Goal: Information Seeking & Learning: Learn about a topic

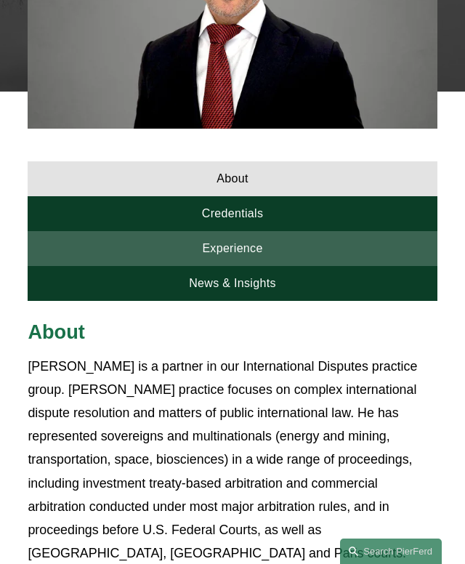
scroll to position [558, 0]
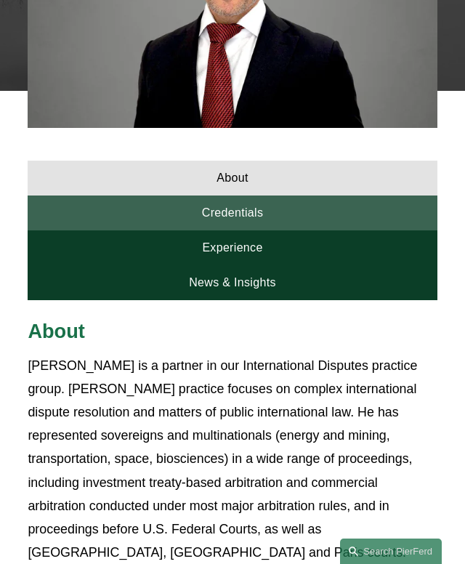
click at [179, 221] on link "Credentials" at bounding box center [232, 213] width 409 height 35
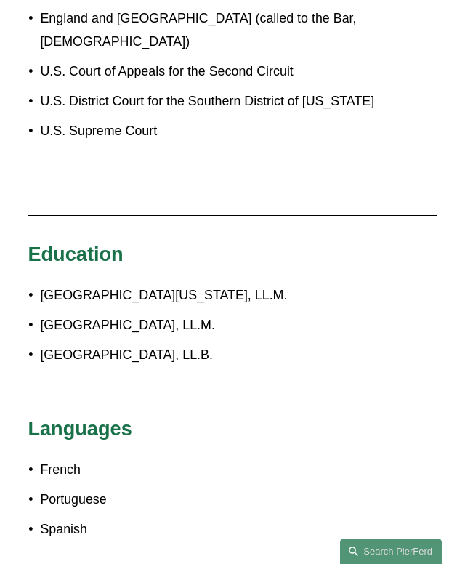
scroll to position [1017, 0]
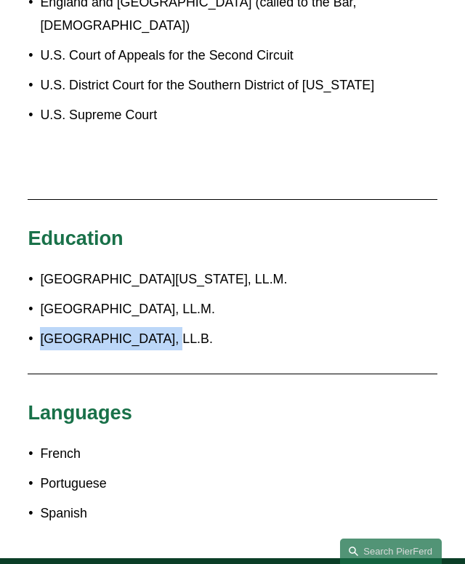
copy p "[GEOGRAPHIC_DATA]"
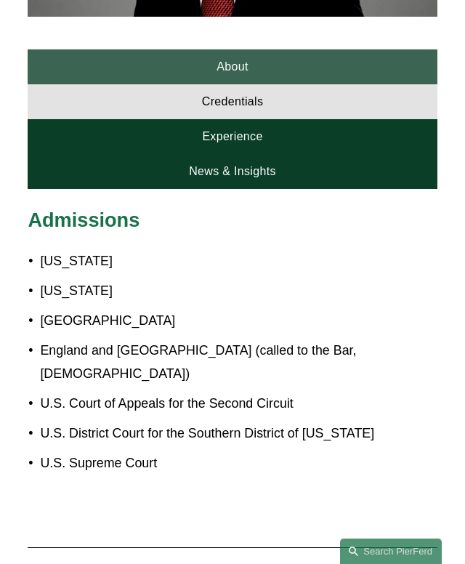
scroll to position [663, 0]
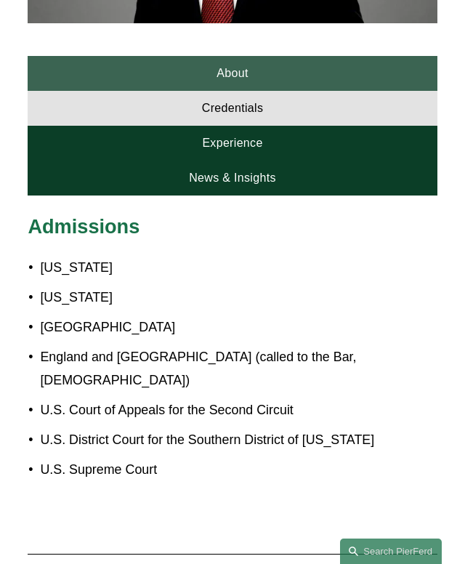
click at [147, 71] on link "About" at bounding box center [232, 73] width 409 height 35
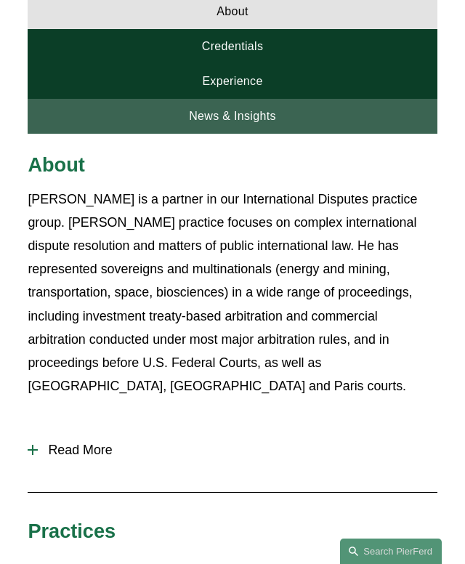
scroll to position [735, 0]
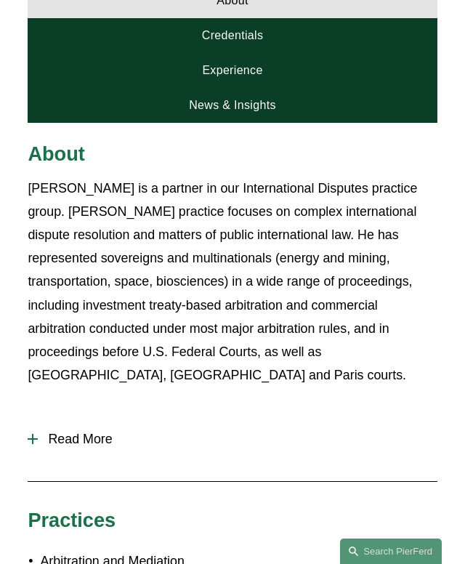
click at [40, 449] on button "Read More" at bounding box center [232, 439] width 409 height 37
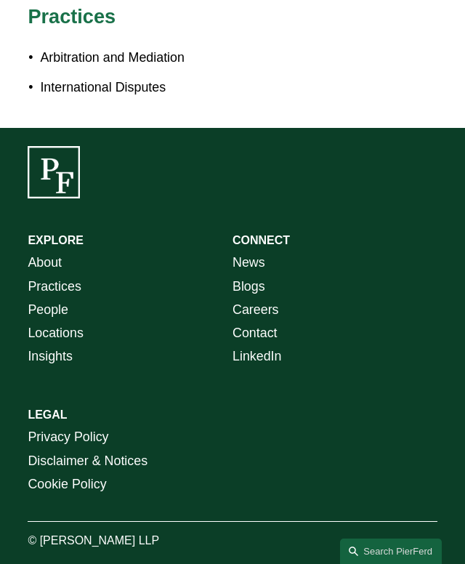
scroll to position [585, 0]
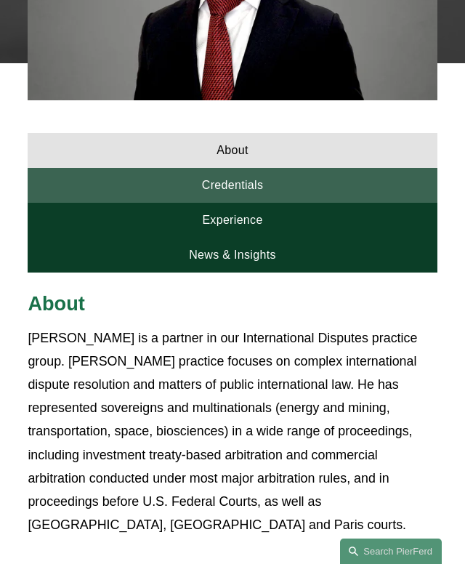
click at [203, 189] on link "Credentials" at bounding box center [232, 185] width 409 height 35
click at [197, 191] on link "Credentials" at bounding box center [232, 185] width 409 height 35
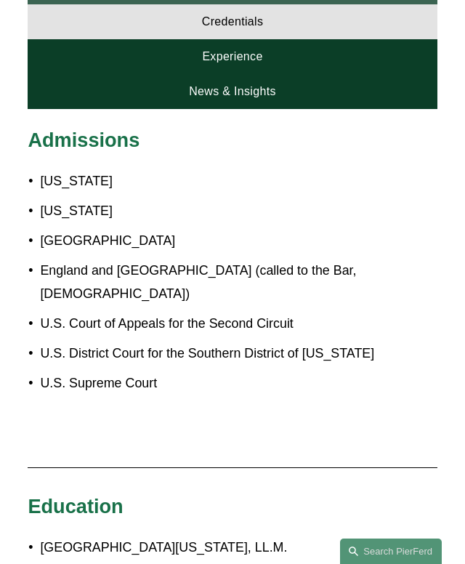
scroll to position [597, 0]
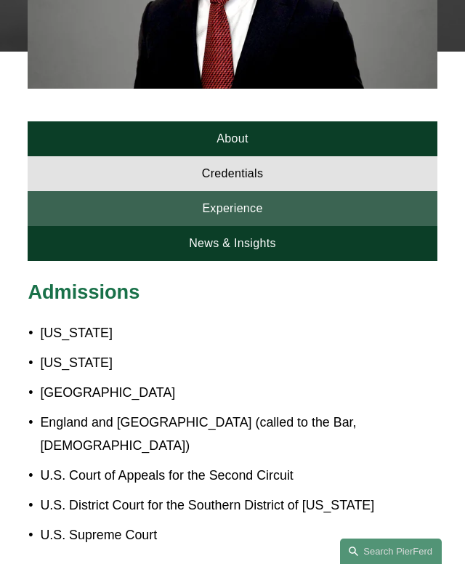
click at [225, 204] on link "Experience" at bounding box center [232, 208] width 409 height 35
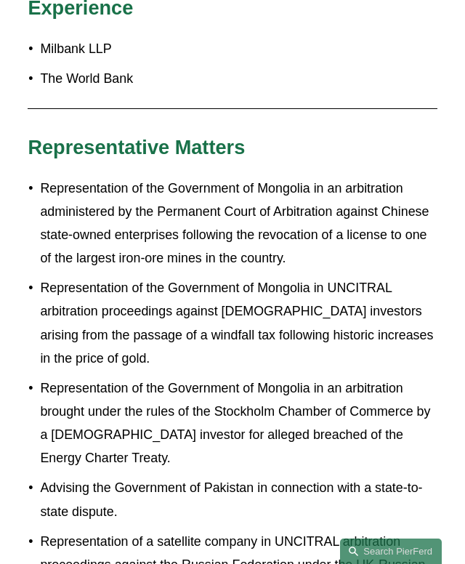
scroll to position [695, 0]
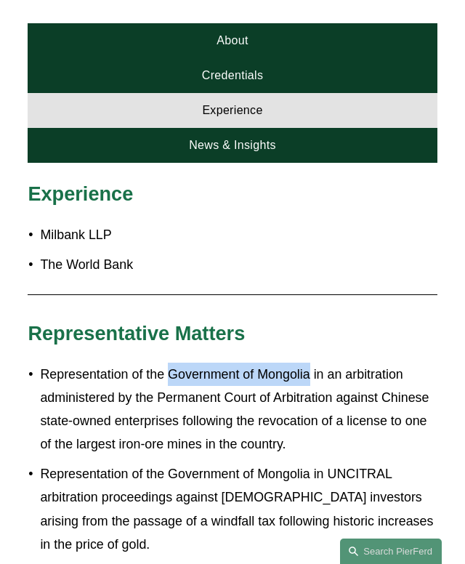
copy p "Government of [GEOGRAPHIC_DATA]"
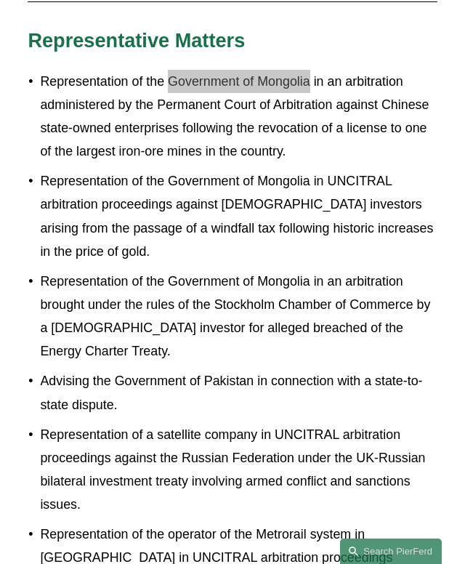
scroll to position [1027, 0]
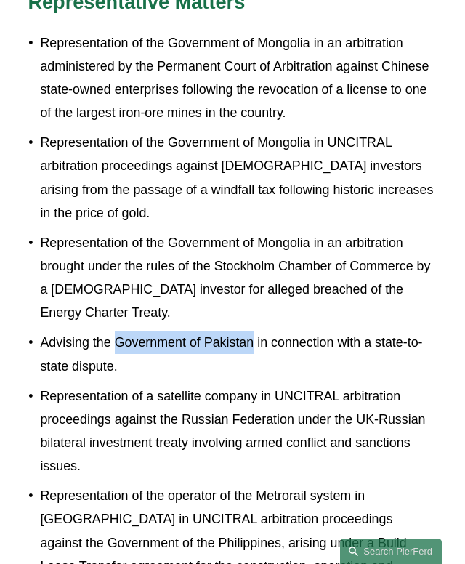
drag, startPoint x: 118, startPoint y: 348, endPoint x: 256, endPoint y: 353, distance: 138.2
click at [256, 353] on p "Advising the Government of Pakistan in connection with a state-to-state dispute." at bounding box center [238, 354] width 397 height 47
copy p "Government of Pakistan"
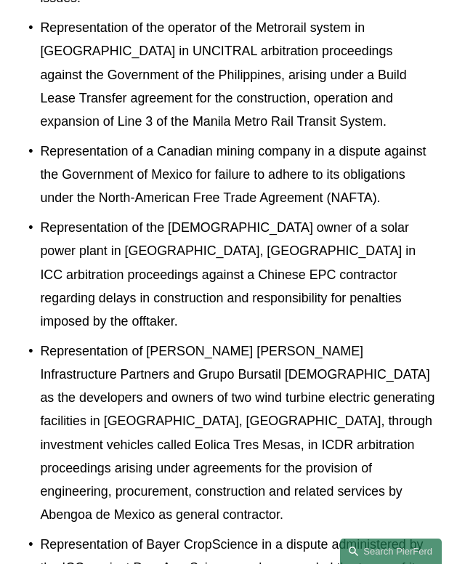
scroll to position [1503, 0]
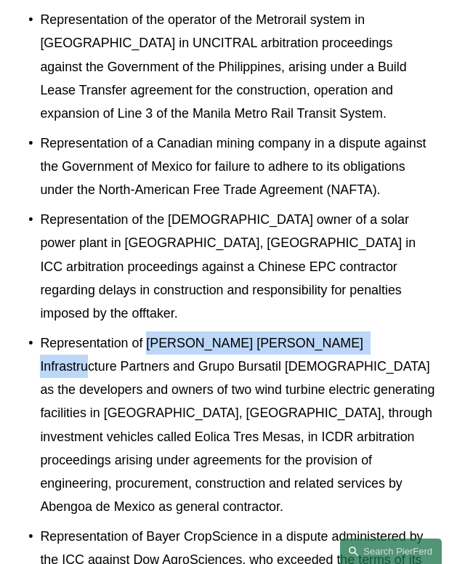
copy p "[PERSON_NAME] [PERSON_NAME] Infrastructure Partners"
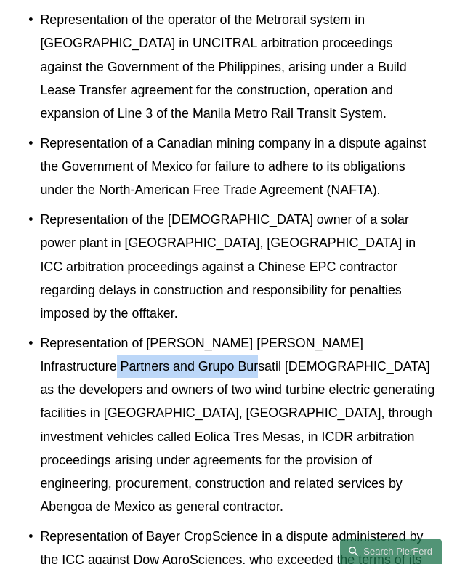
copy p "Grupo Bursatil Mexicano"
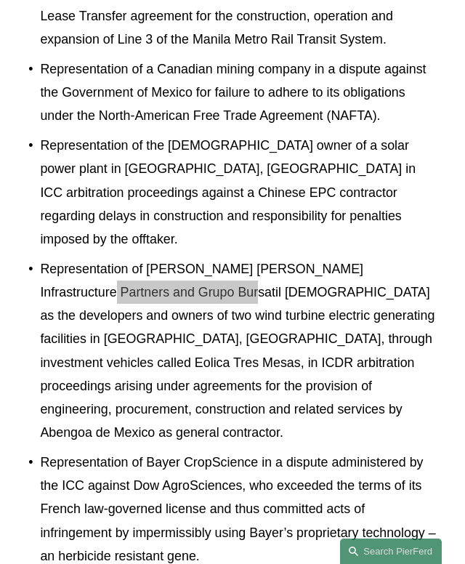
scroll to position [1609, 0]
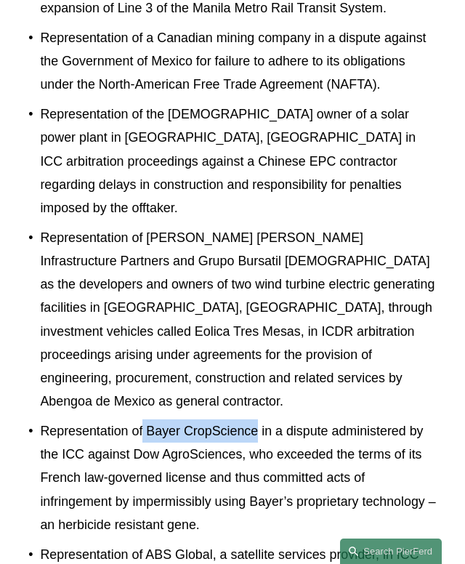
copy p "Bayer CropScience"
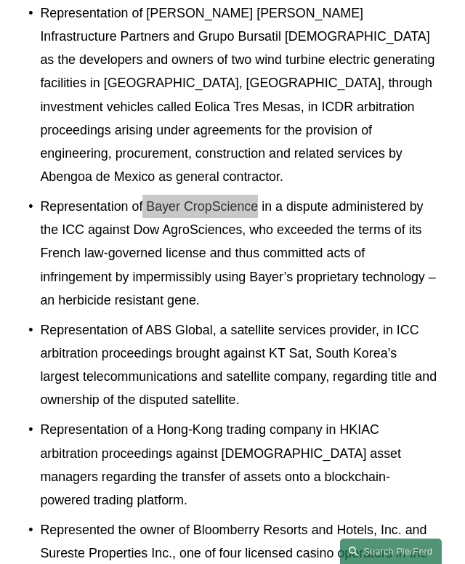
scroll to position [1835, 0]
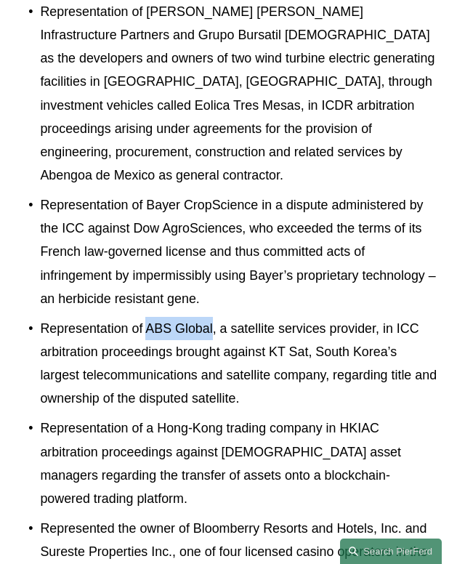
copy p "ABS Global"
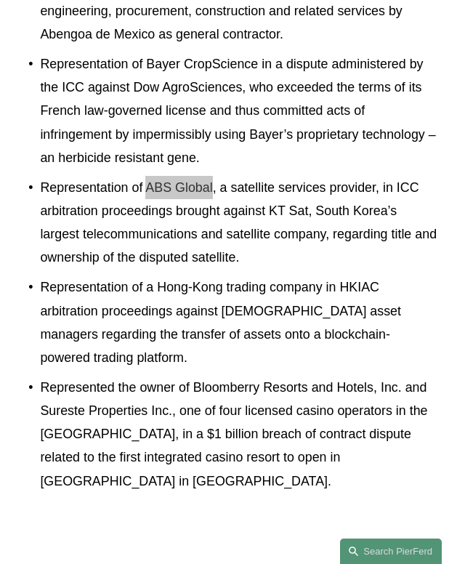
scroll to position [1977, 0]
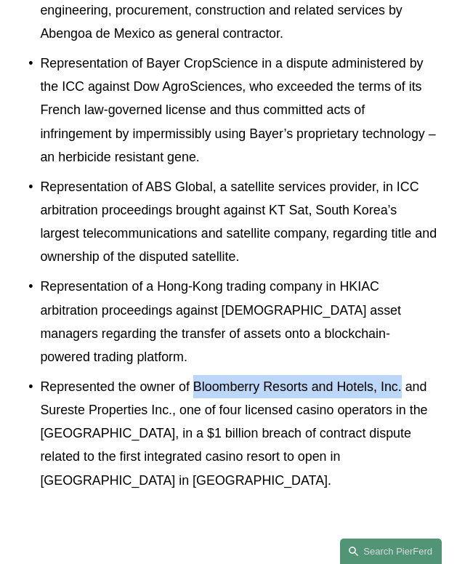
drag, startPoint x: 195, startPoint y: 314, endPoint x: 405, endPoint y: 315, distance: 210.2
click at [405, 375] on p "Represented the owner of Bloomberry Resorts and Hotels, Inc. and Sureste Proper…" at bounding box center [238, 433] width 397 height 117
copy p "[GEOGRAPHIC_DATA] and Hotels, Inc."
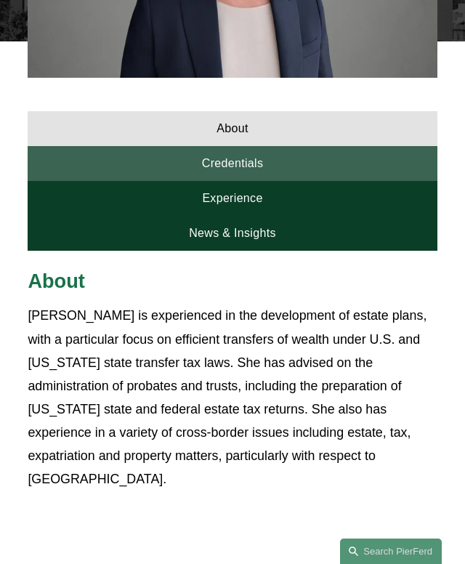
scroll to position [583, 0]
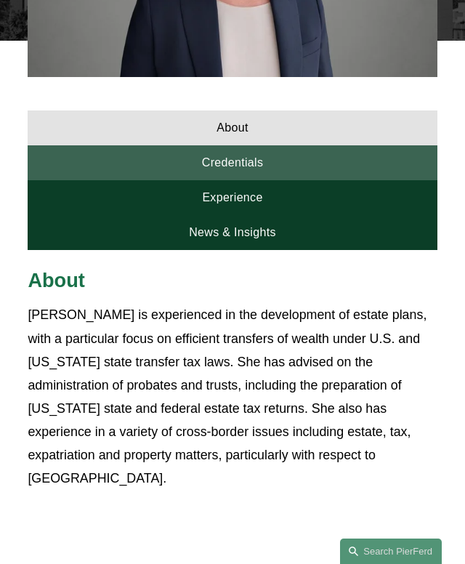
click at [101, 175] on link "Credentials" at bounding box center [232, 162] width 409 height 35
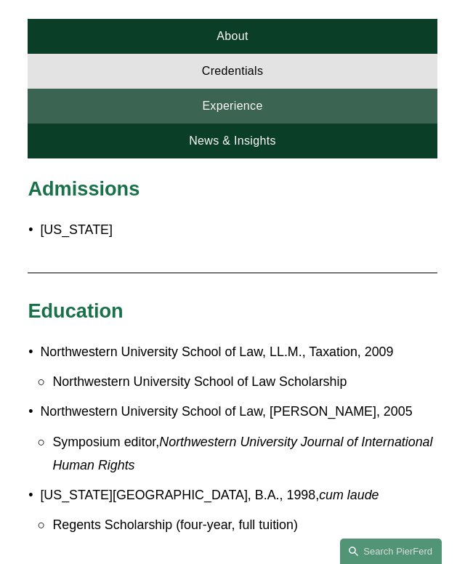
scroll to position [673, 0]
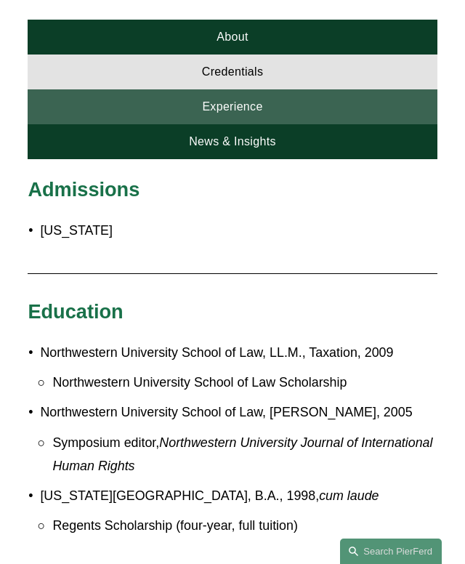
click at [186, 102] on link "Experience" at bounding box center [232, 106] width 409 height 35
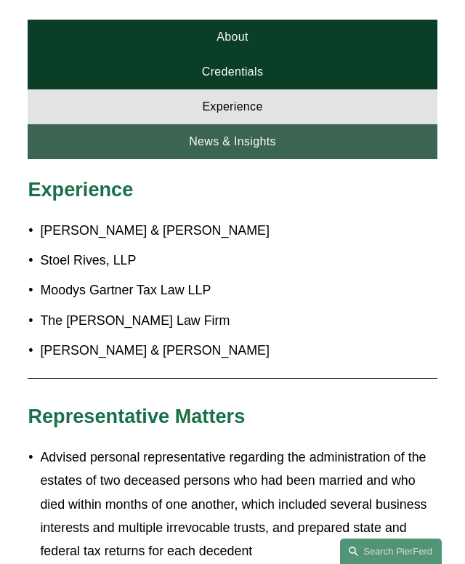
click at [220, 150] on link "News & Insights" at bounding box center [232, 141] width 409 height 35
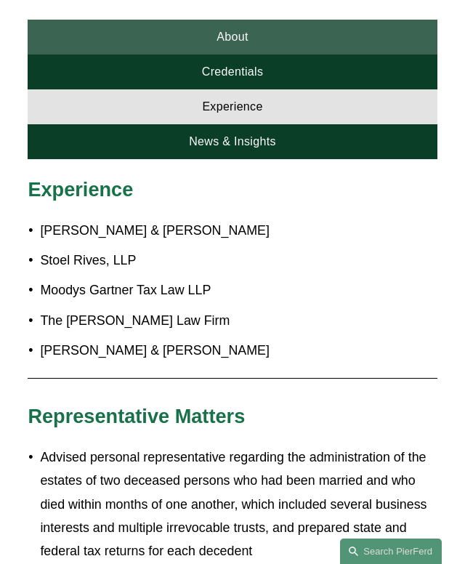
click at [223, 43] on link "About" at bounding box center [232, 37] width 409 height 35
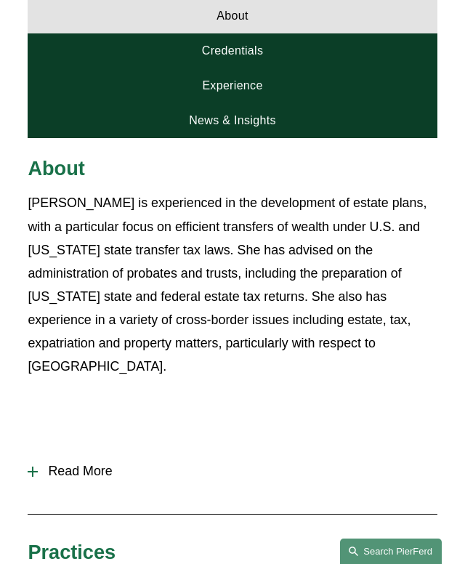
scroll to position [696, 0]
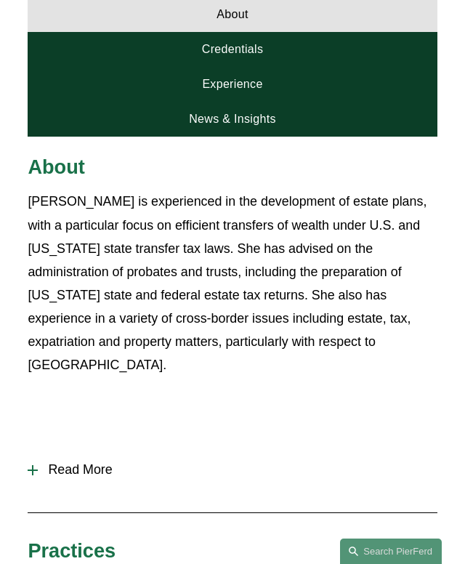
click at [57, 478] on span "Read More" at bounding box center [237, 470] width 399 height 15
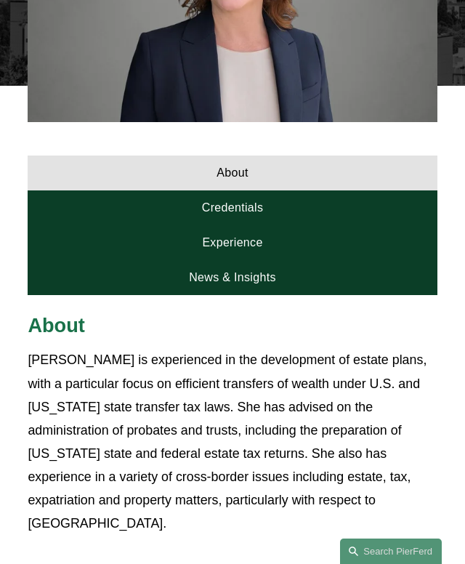
scroll to position [523, 0]
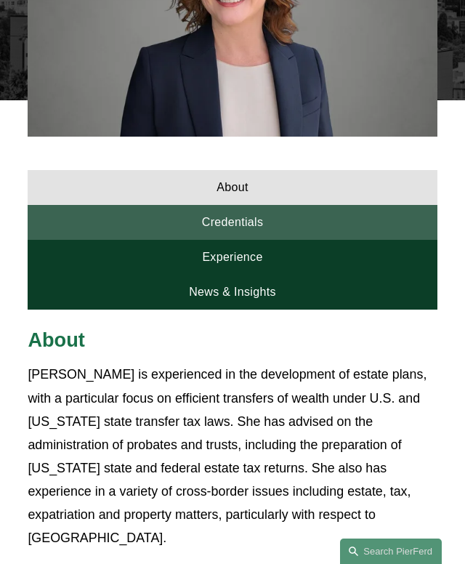
click at [203, 223] on link "Credentials" at bounding box center [232, 222] width 409 height 35
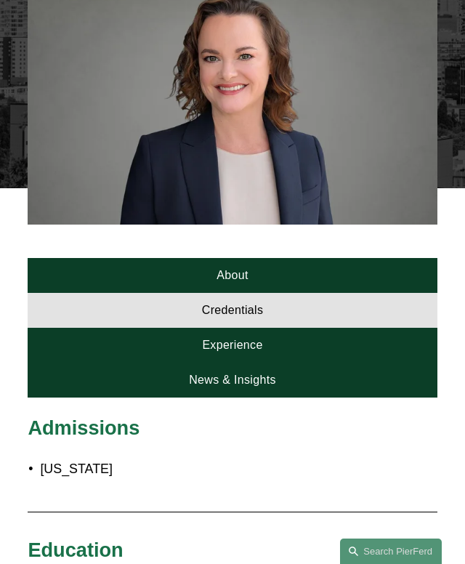
scroll to position [434, 0]
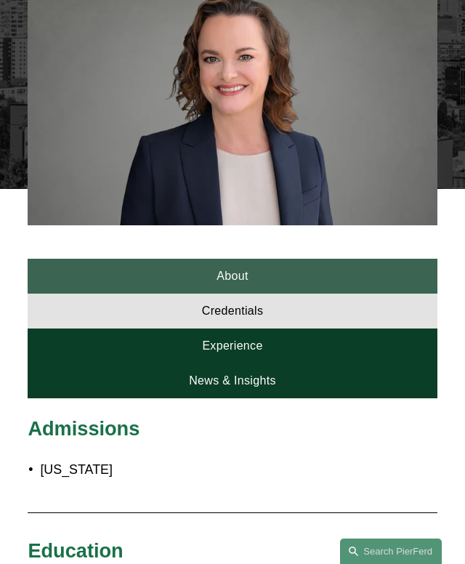
click at [160, 273] on link "About" at bounding box center [232, 276] width 409 height 35
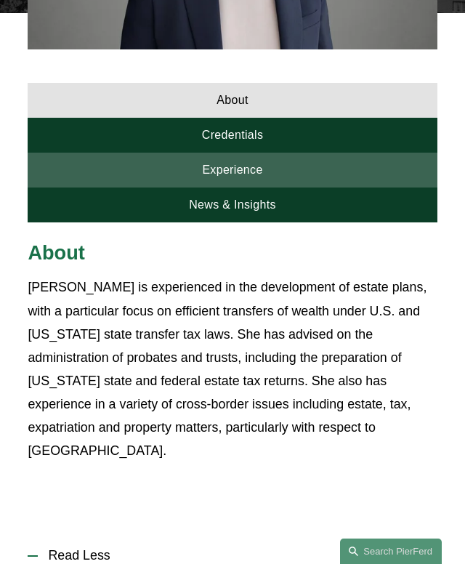
scroll to position [618, 0]
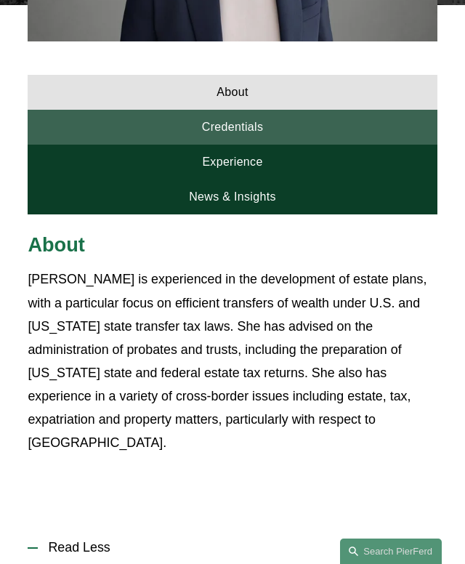
click at [129, 134] on link "Credentials" at bounding box center [232, 127] width 409 height 35
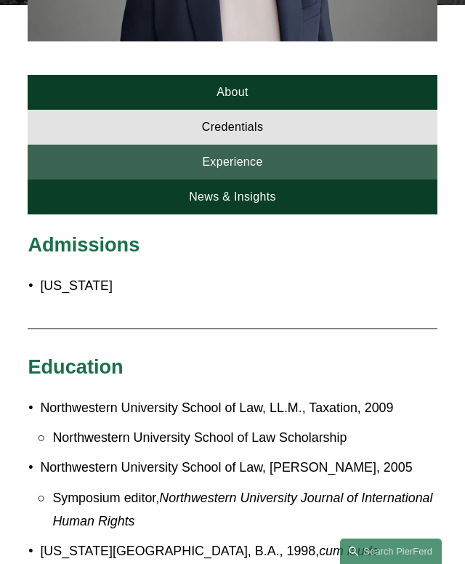
click at [167, 164] on link "Experience" at bounding box center [232, 162] width 409 height 35
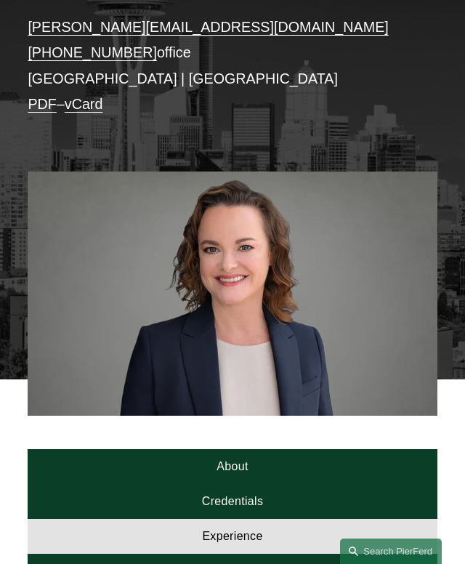
scroll to position [451, 0]
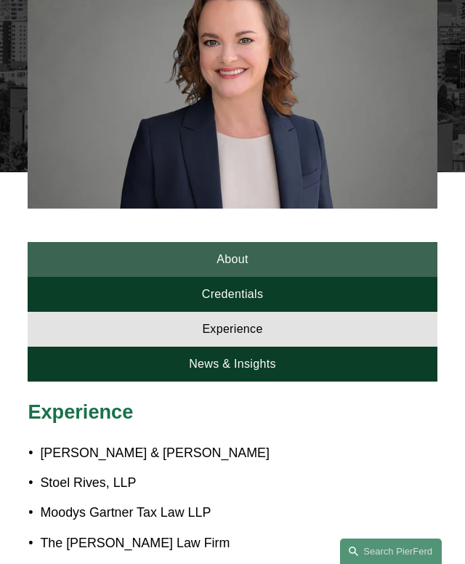
click at [196, 260] on link "About" at bounding box center [232, 259] width 409 height 35
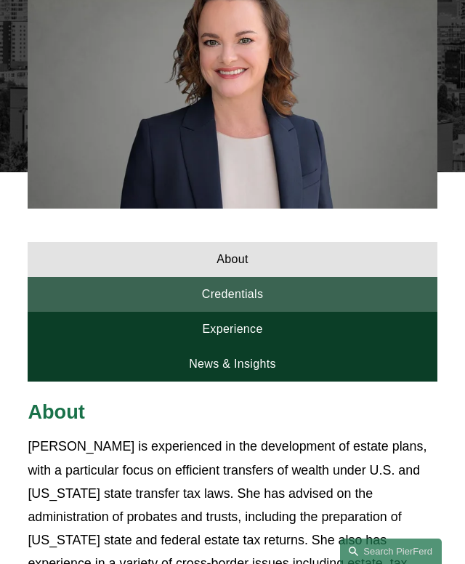
click at [161, 296] on link "Credentials" at bounding box center [232, 294] width 409 height 35
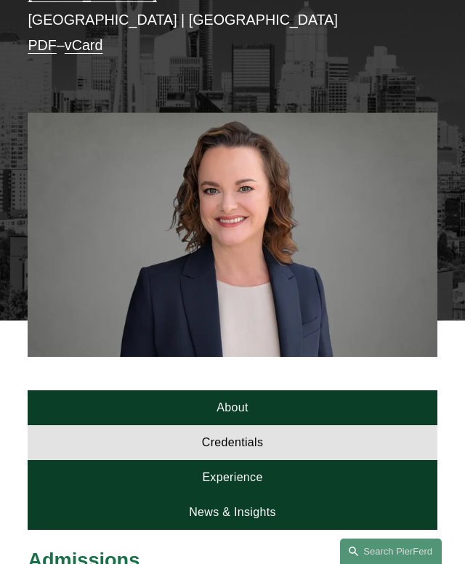
scroll to position [148, 0]
